Goal: Check status: Check status

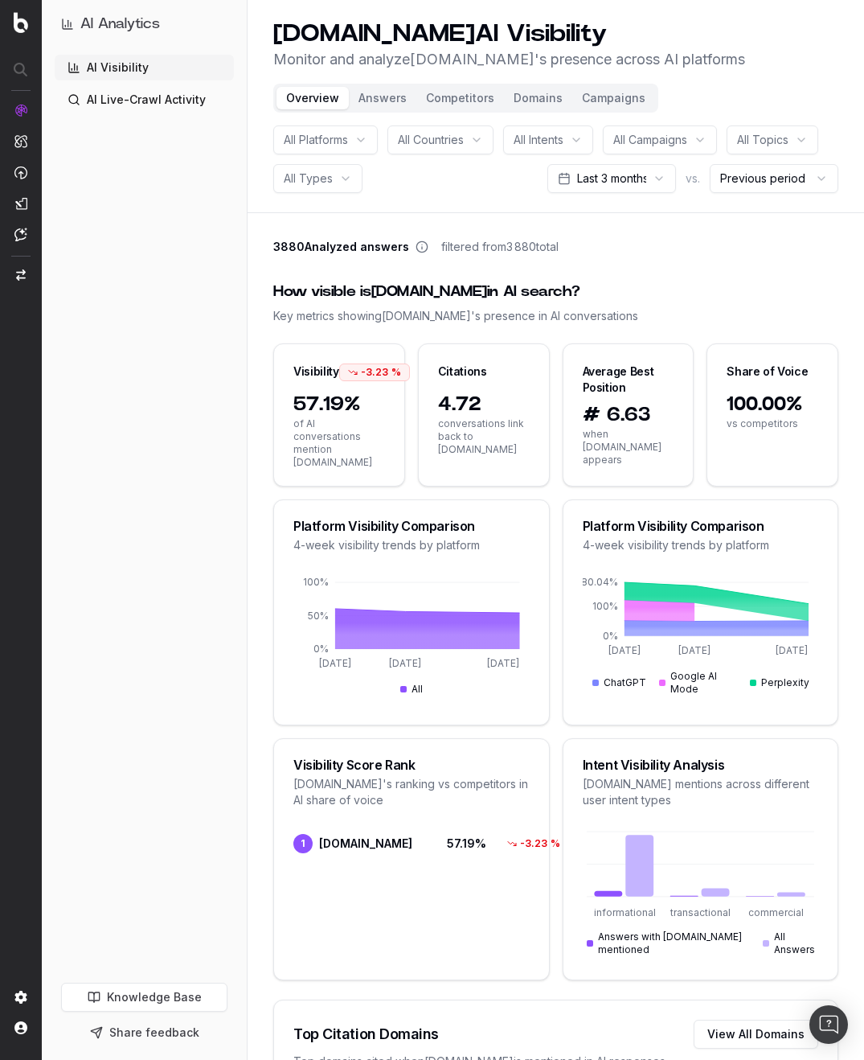
click at [705, 146] on div "All Campaigns" at bounding box center [660, 139] width 114 height 29
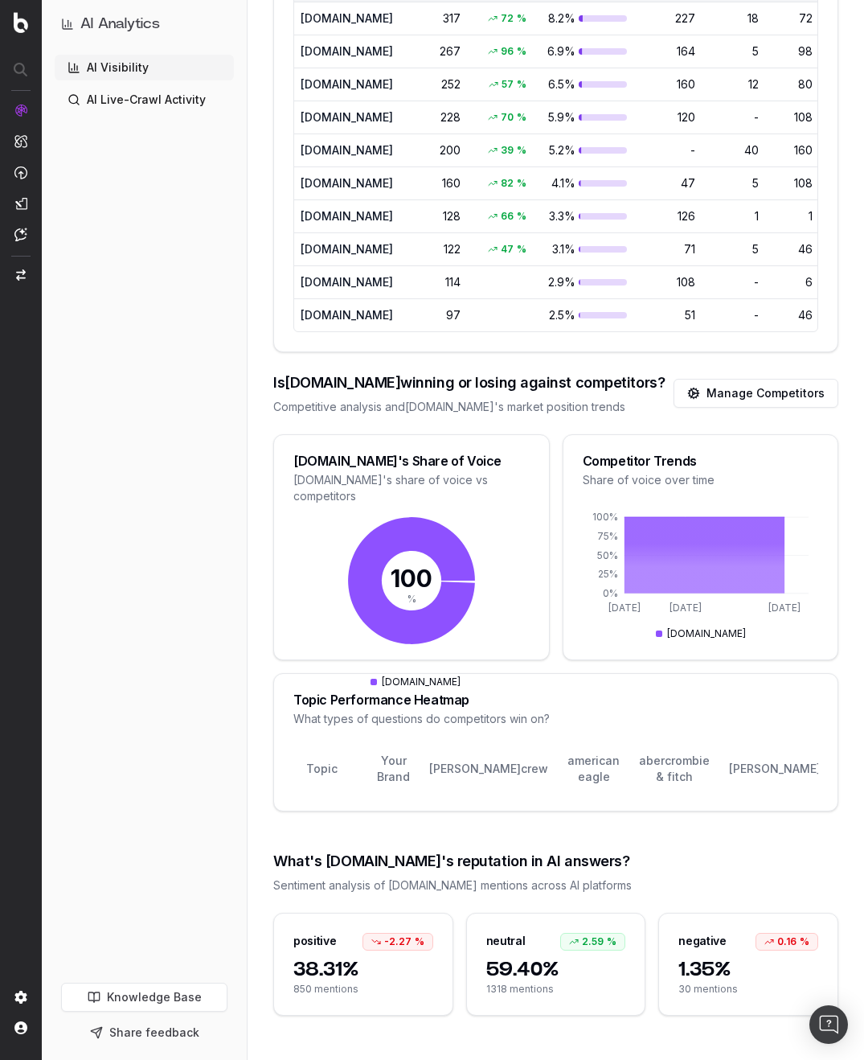
scroll to position [78, 0]
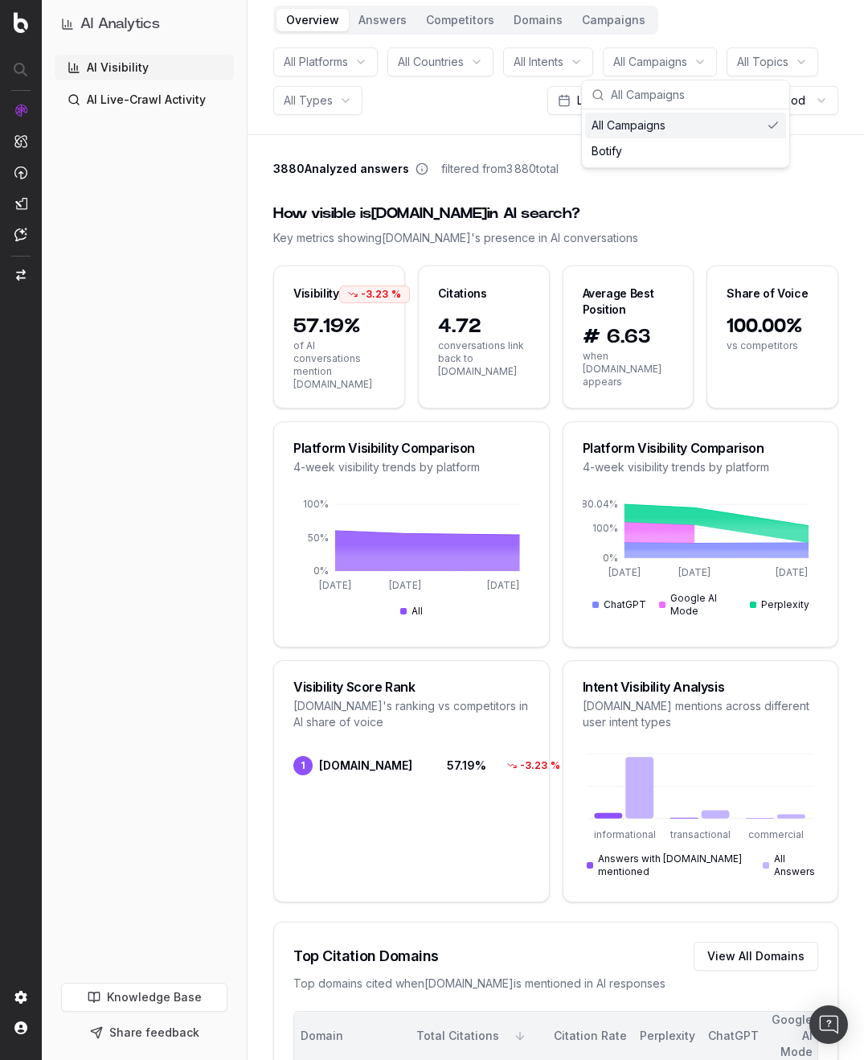
click at [741, 224] on div "How visible is Gap.com in AI search?" at bounding box center [555, 214] width 565 height 23
click at [651, 49] on header "Gap.com AI Visibility Monitor and analyze Gap.com 's presence across AI platfor…" at bounding box center [556, 28] width 617 height 213
click at [650, 55] on span "All Campaigns" at bounding box center [650, 62] width 74 height 16
click at [783, 207] on div "How visible is Gap.com in AI search?" at bounding box center [555, 214] width 565 height 23
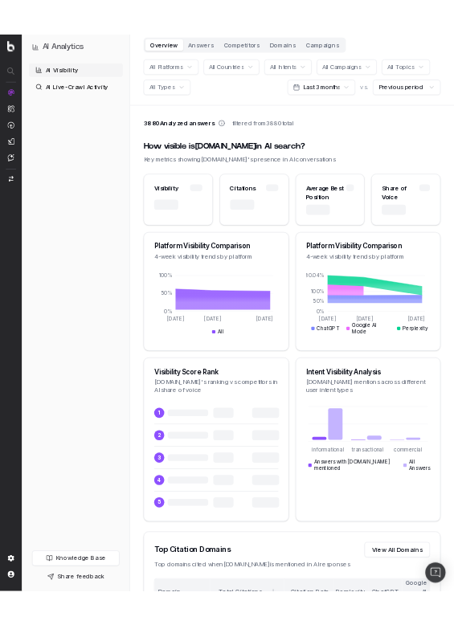
scroll to position [100, 0]
